Goal: Task Accomplishment & Management: Complete application form

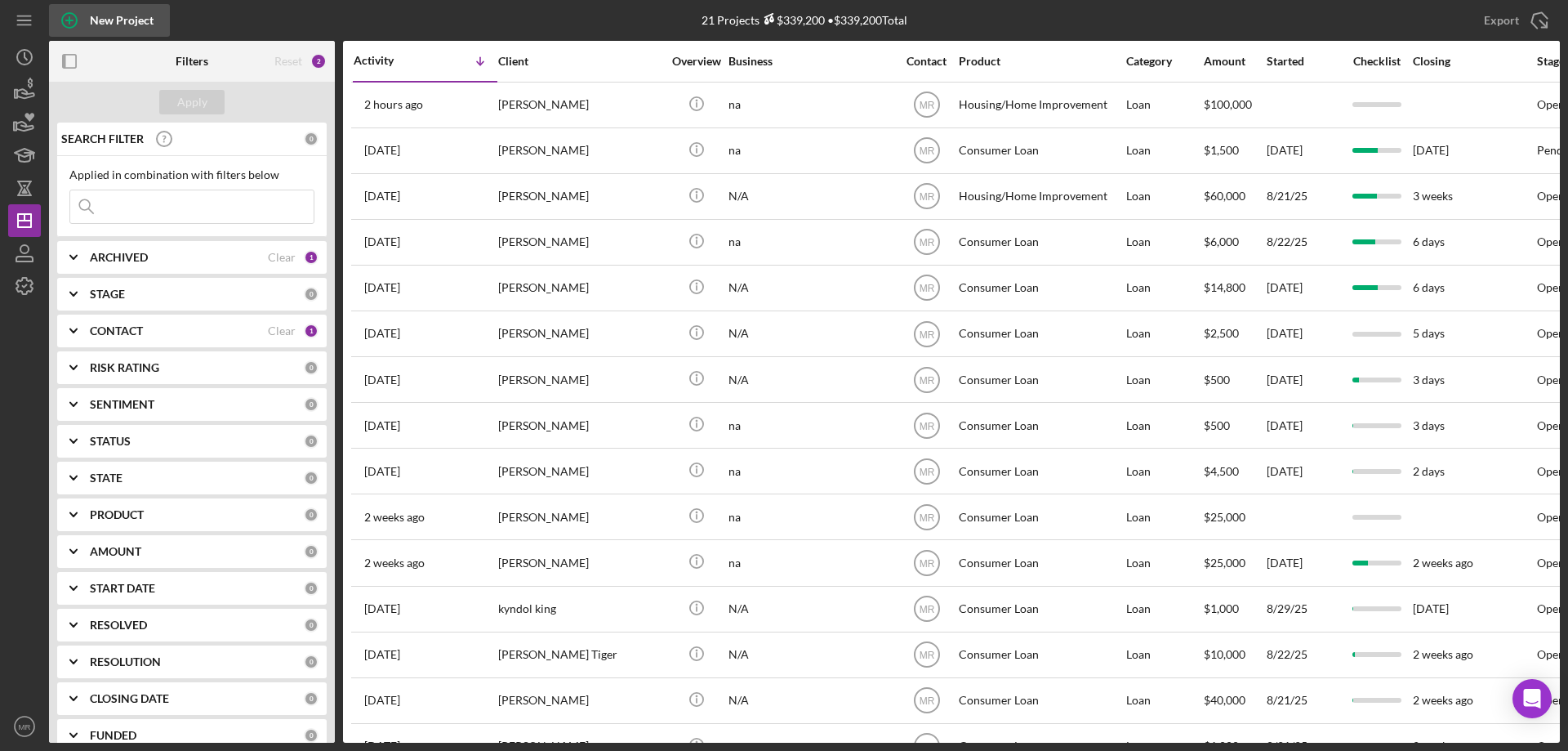
click at [71, 22] on icon "button" at bounding box center [69, 20] width 40 height 40
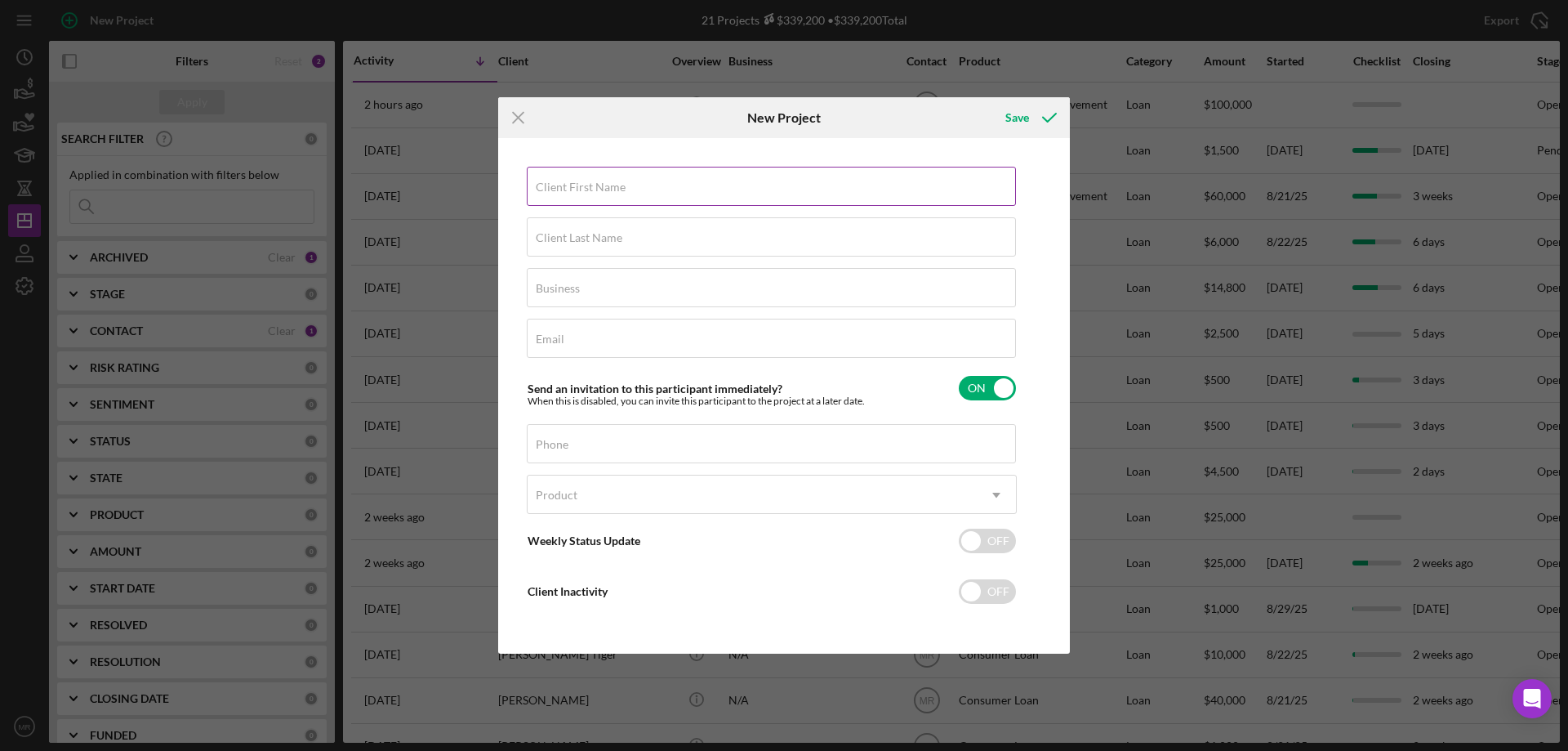
click at [580, 184] on label "Client First Name" at bounding box center [580, 187] width 90 height 13
click at [749, 179] on div "Client First Name Required" at bounding box center [772, 187] width 490 height 40
type input "[PERSON_NAME]"
type input "[PERSON_NAME] Enterprises"
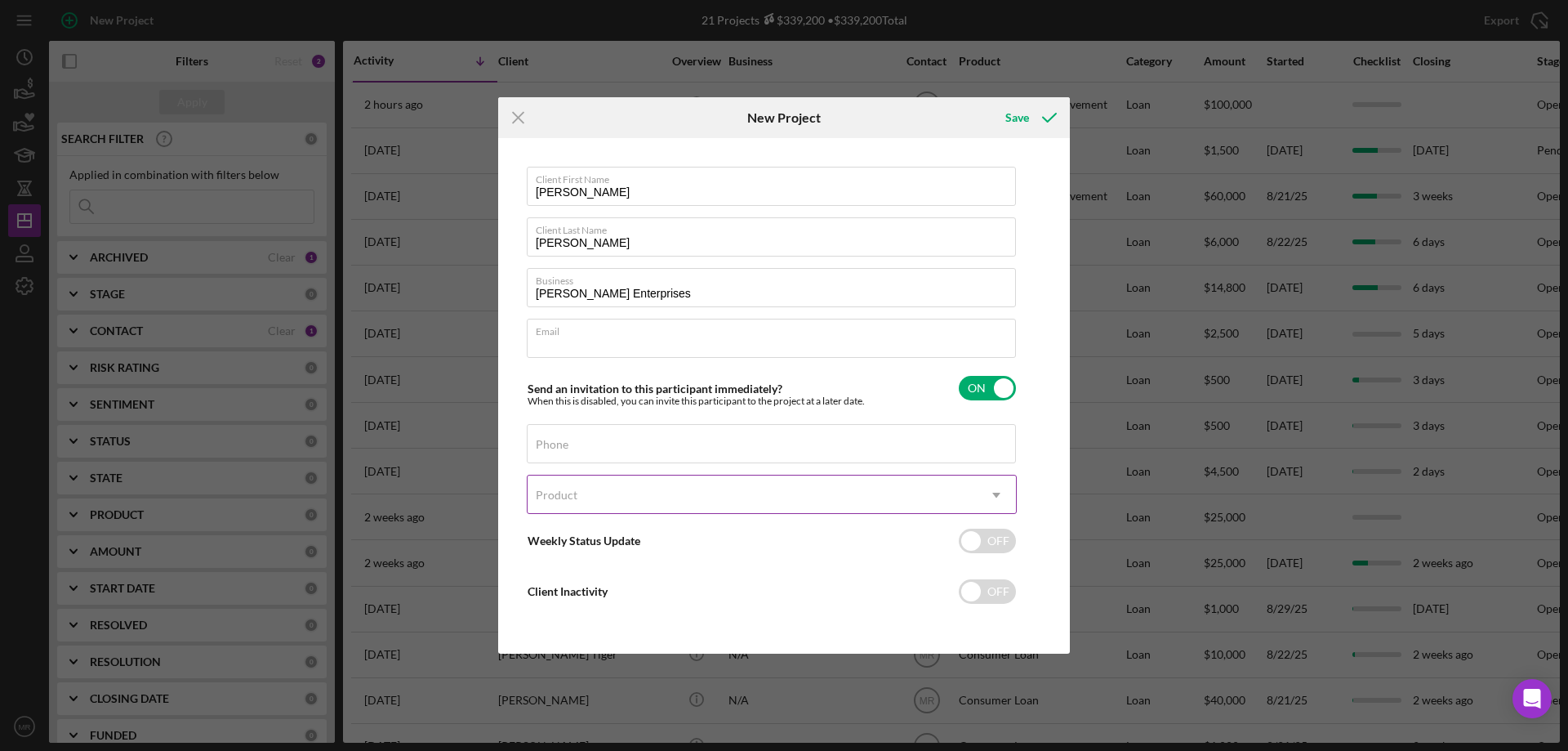
click at [932, 490] on div "Product" at bounding box center [752, 495] width 449 height 38
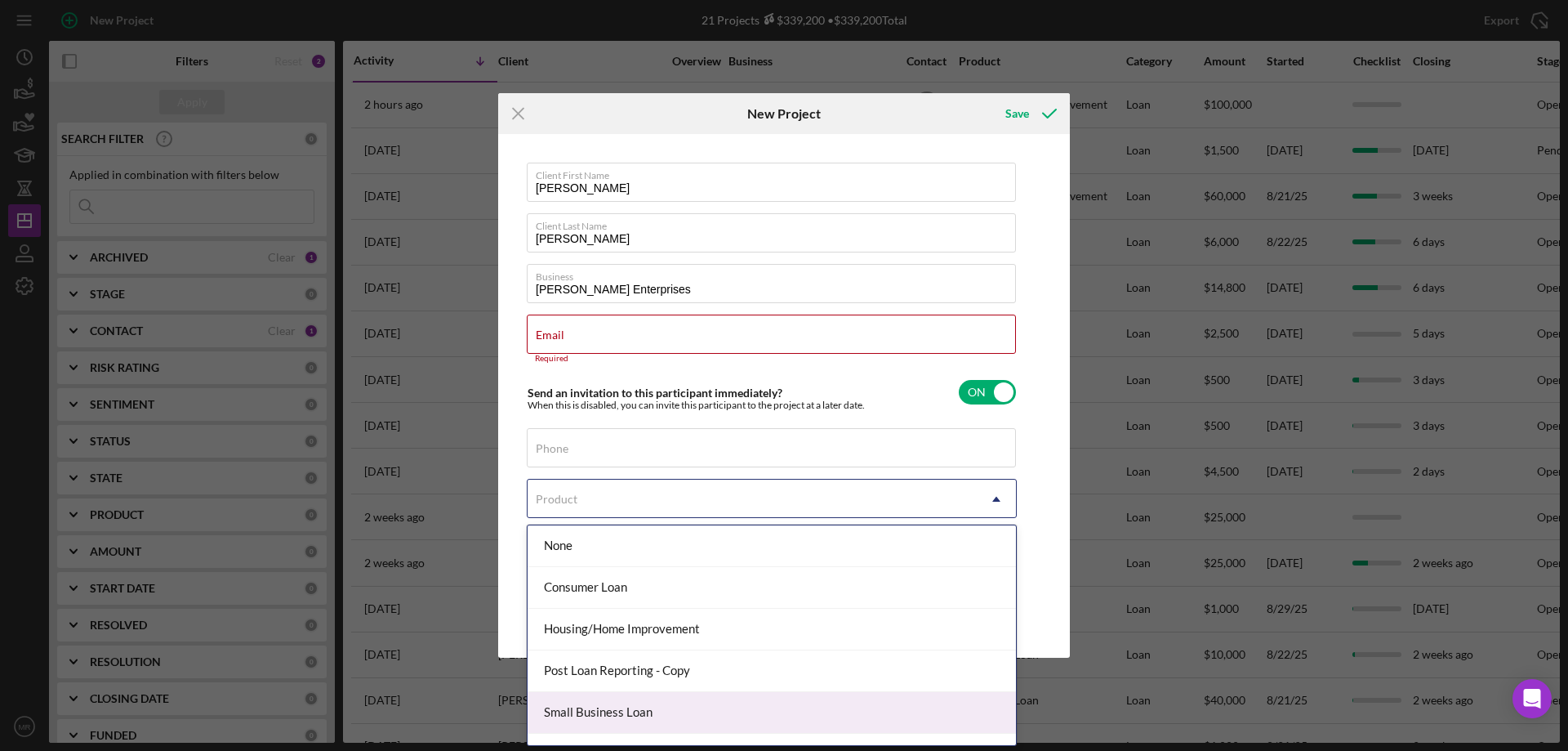
click at [742, 711] on div "Small Business Loan" at bounding box center [771, 712] width 489 height 41
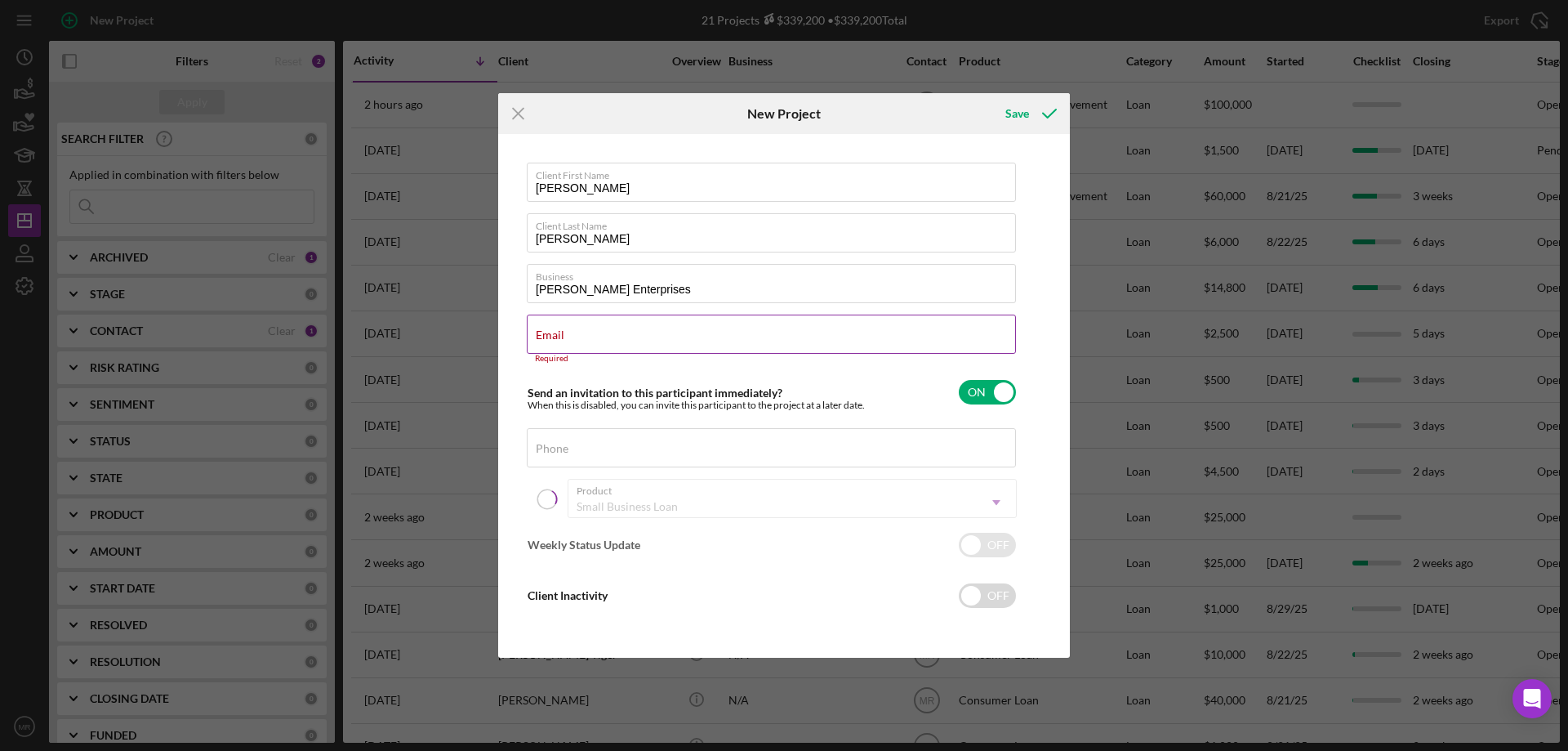
checkbox input "true"
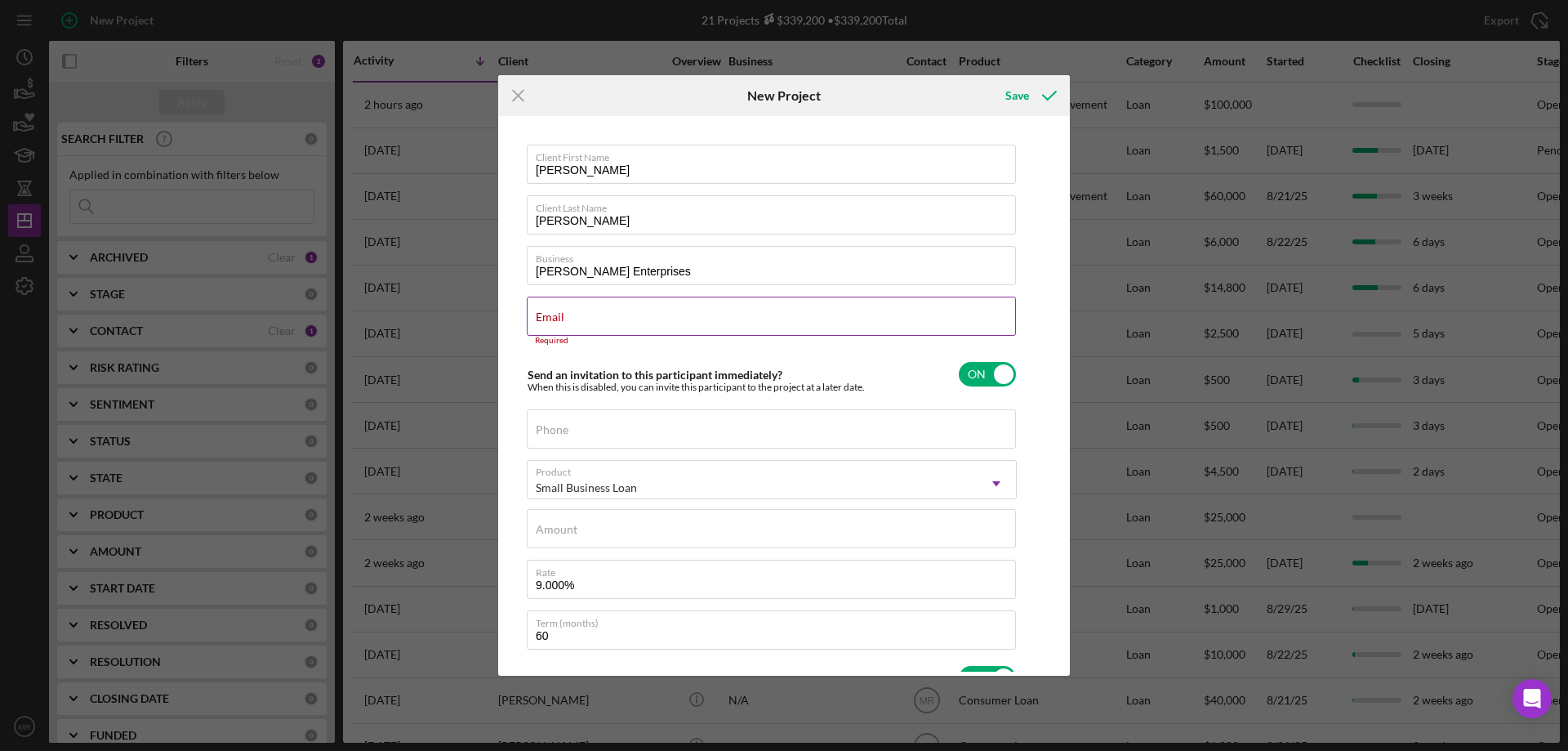
click at [565, 335] on div "Required" at bounding box center [772, 340] width 490 height 10
click at [559, 313] on label "Email" at bounding box center [550, 317] width 29 height 13
click at [559, 313] on input "Email" at bounding box center [772, 316] width 490 height 40
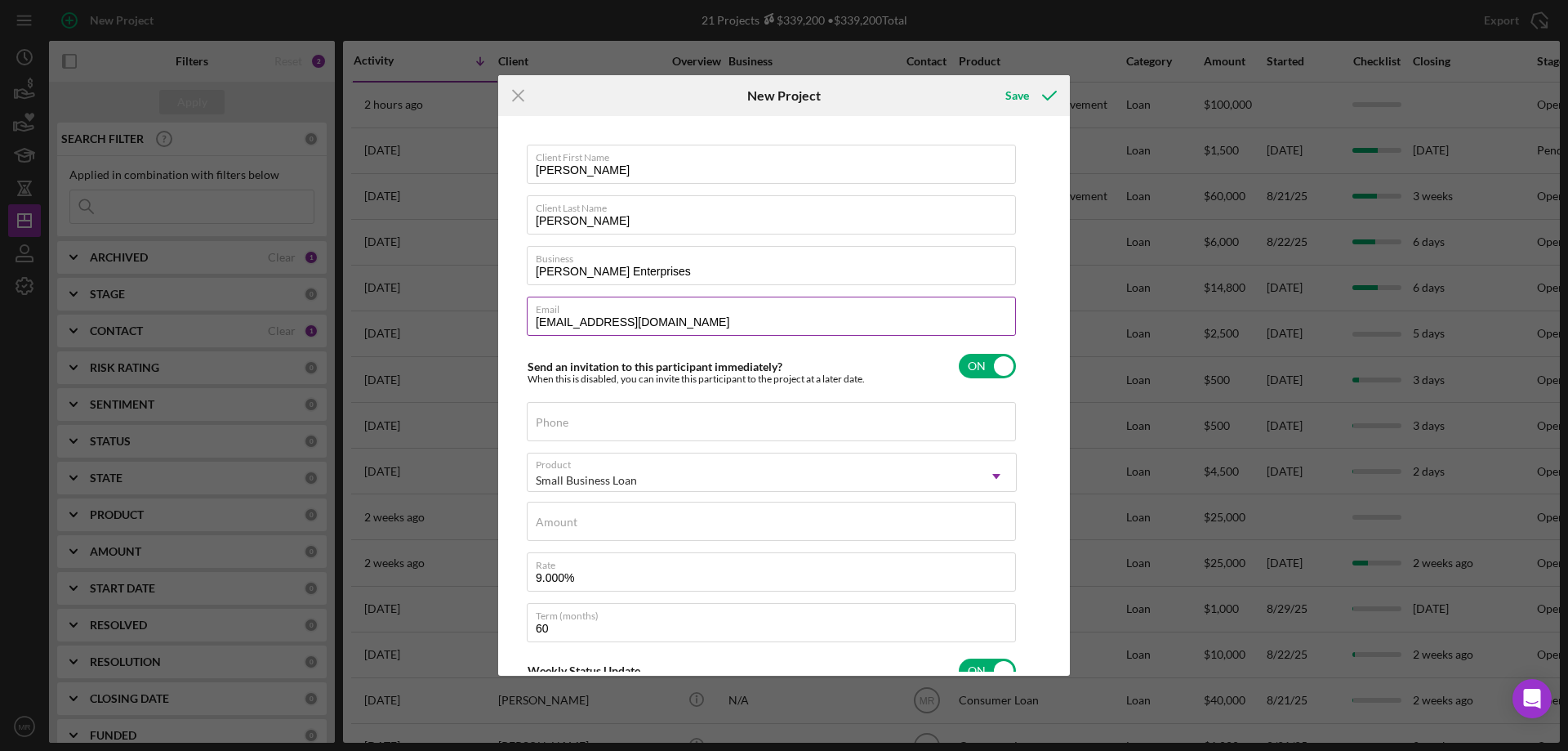
type input "[EMAIL_ADDRESS][DOMAIN_NAME]"
type input "[PHONE_NUMBER]"
type input "$50,000"
click at [752, 576] on input "9.000%" at bounding box center [772, 572] width 490 height 40
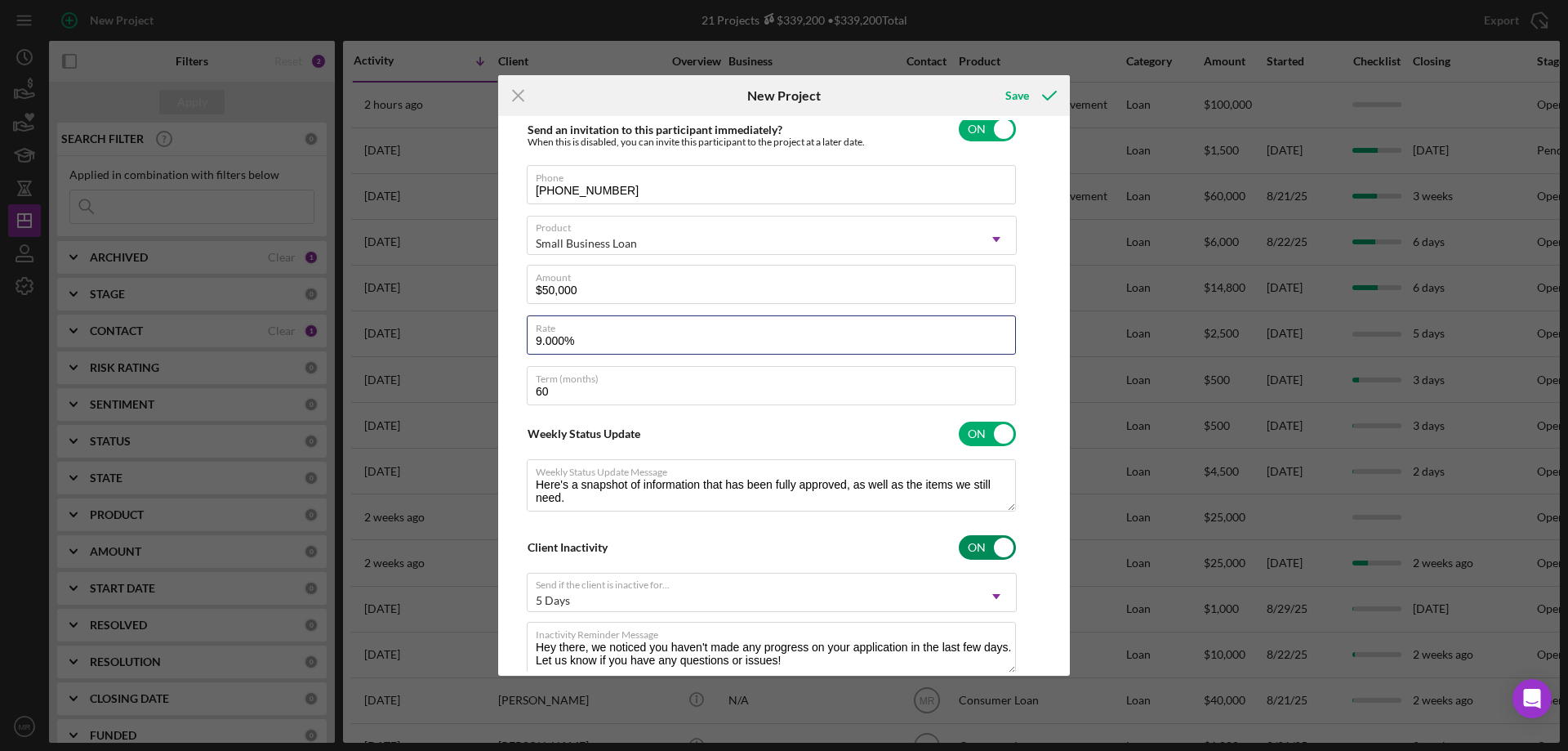
scroll to position [245, 0]
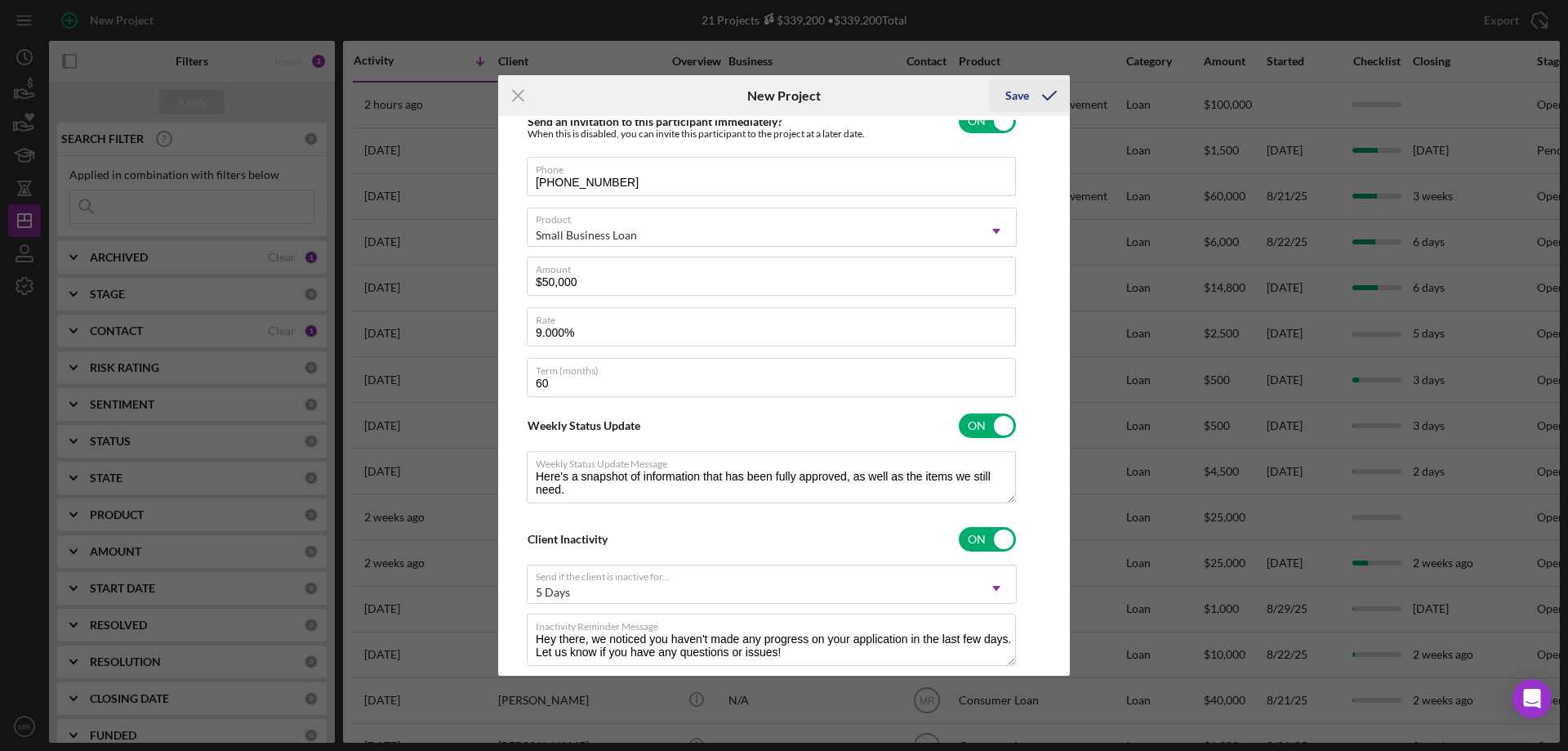
click at [1028, 97] on button "Save" at bounding box center [1029, 95] width 81 height 33
checkbox input "false"
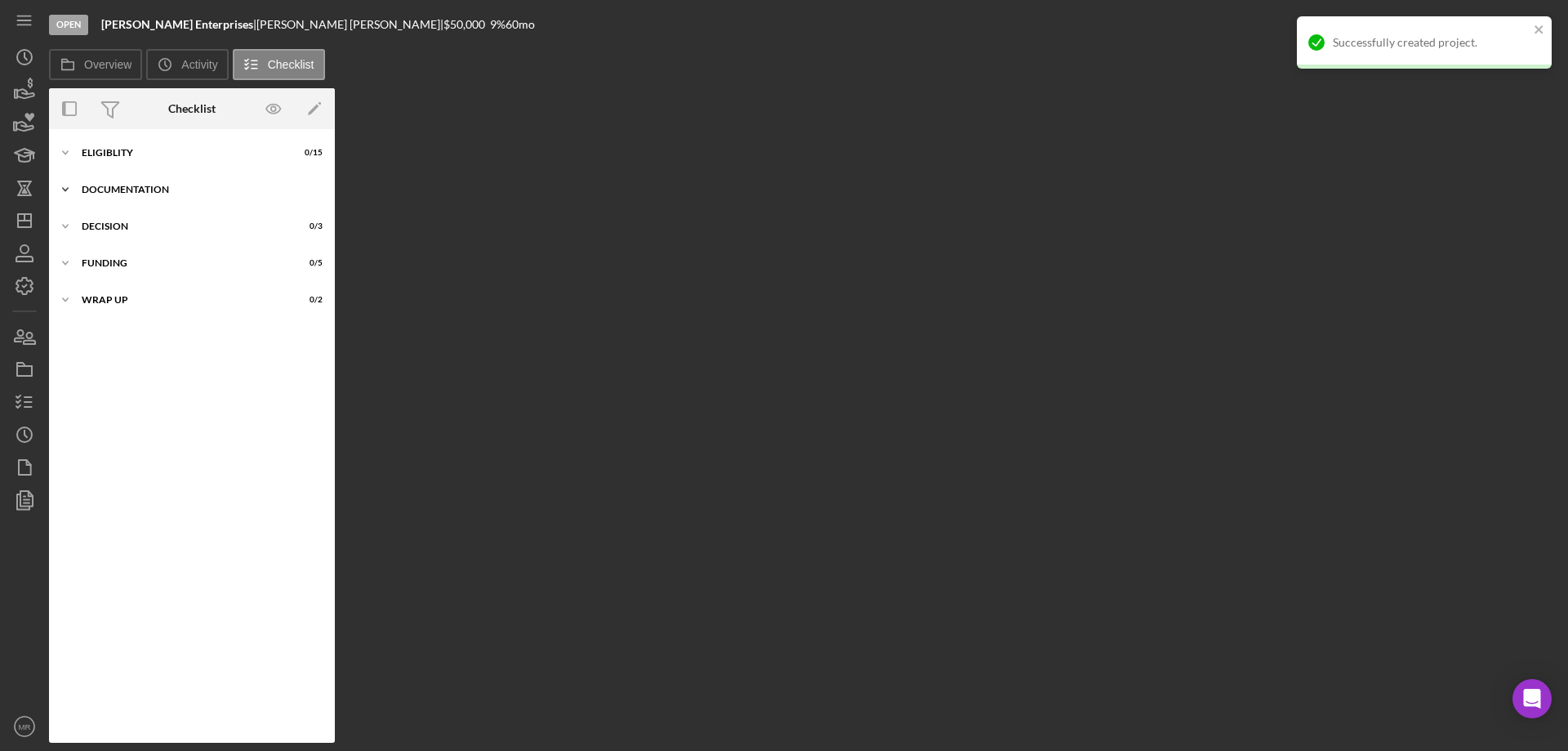
click at [66, 190] on polyline at bounding box center [65, 189] width 5 height 3
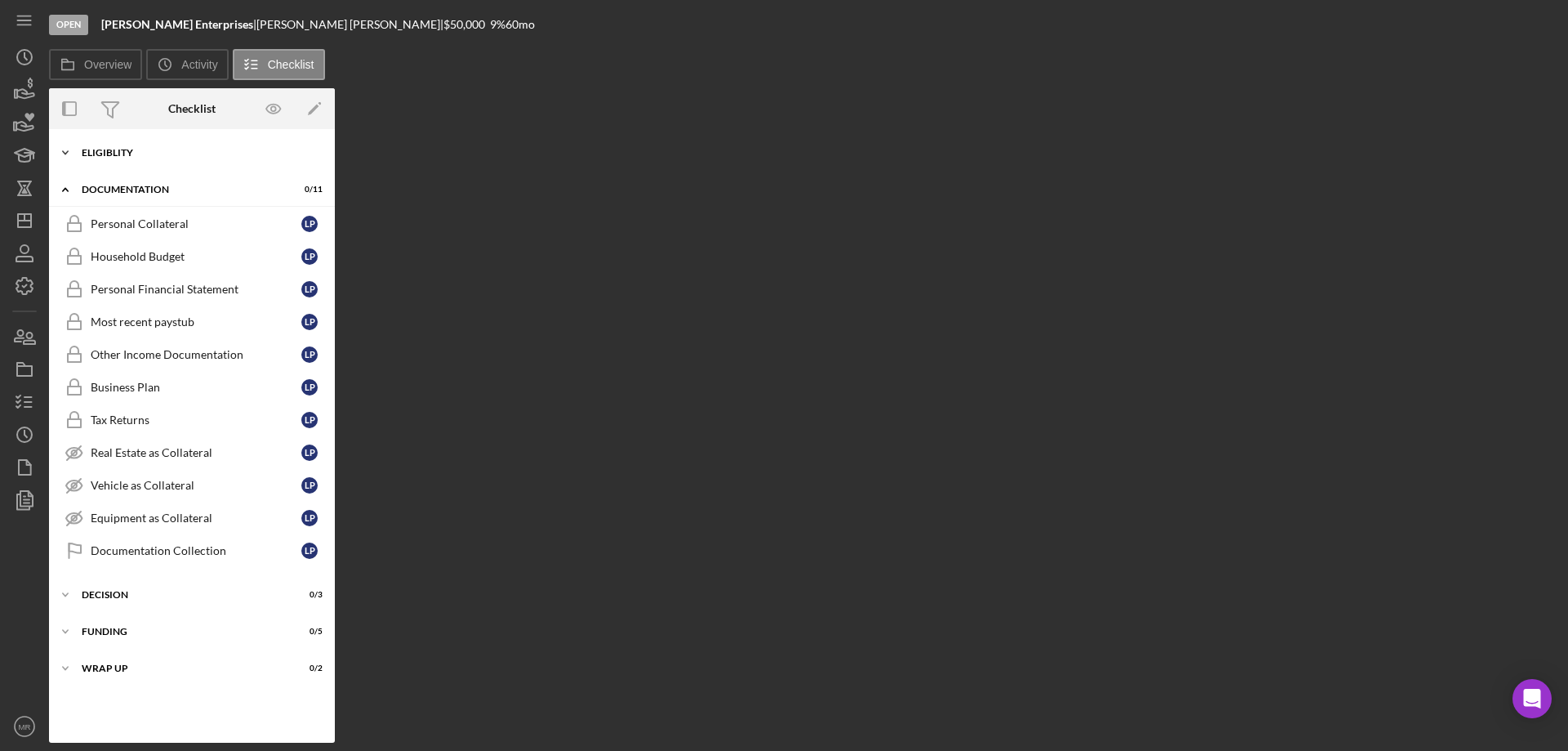
click at [120, 157] on div "Eligiblity" at bounding box center [199, 152] width 233 height 10
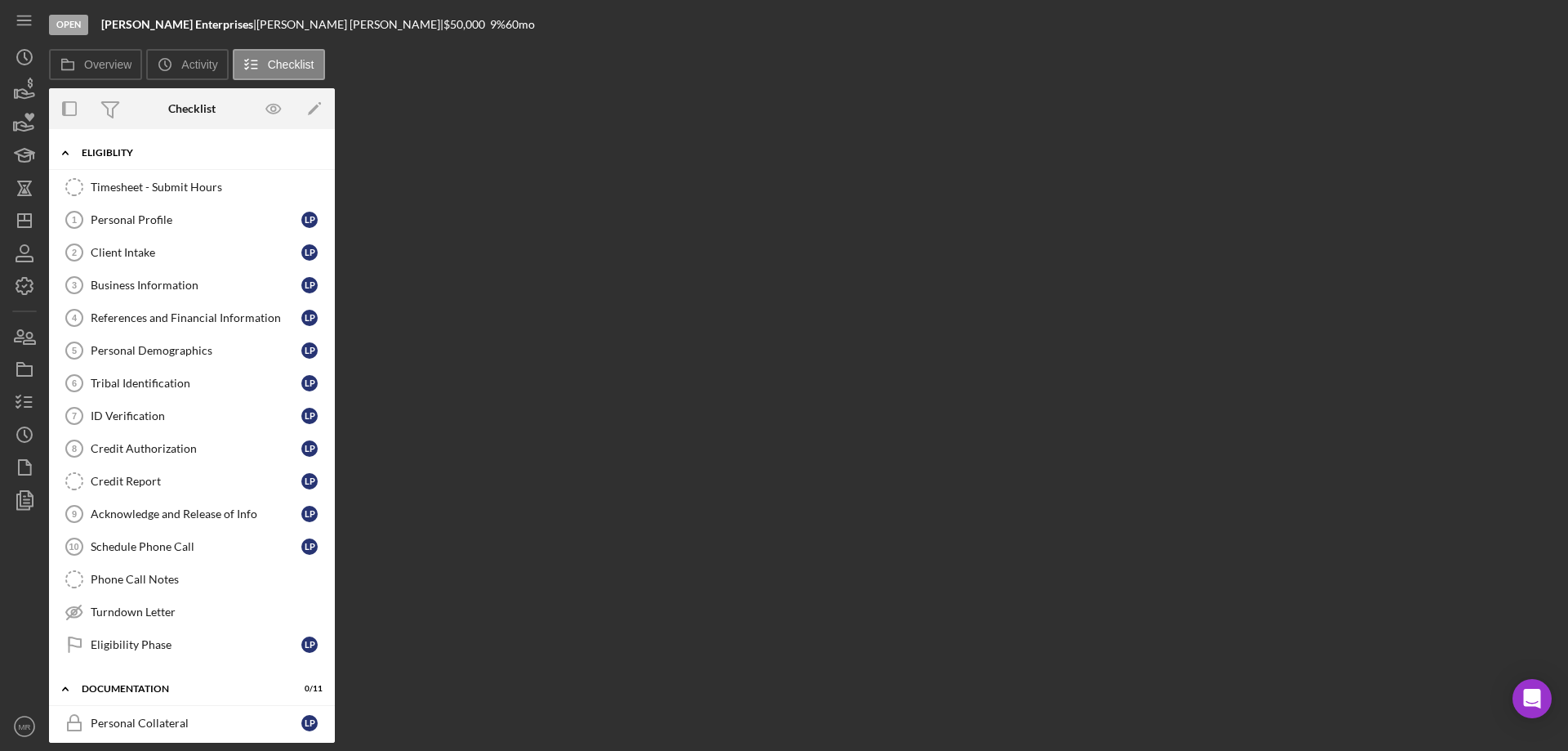
click at [105, 153] on div "Eligiblity" at bounding box center [199, 152] width 233 height 10
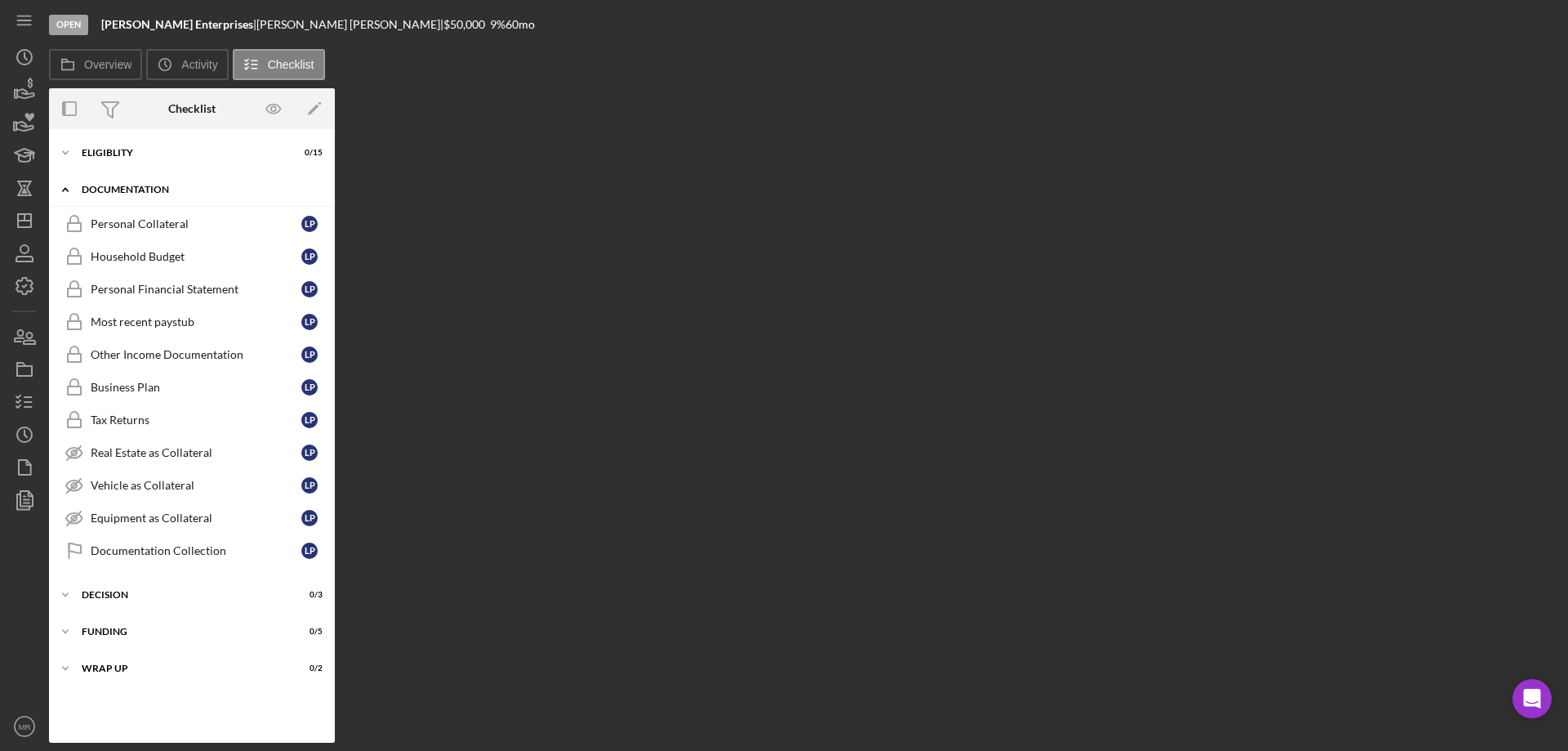
click at [118, 185] on div "Documentation" at bounding box center [199, 190] width 233 height 10
